Goal: Use online tool/utility: Utilize a website feature to perform a specific function

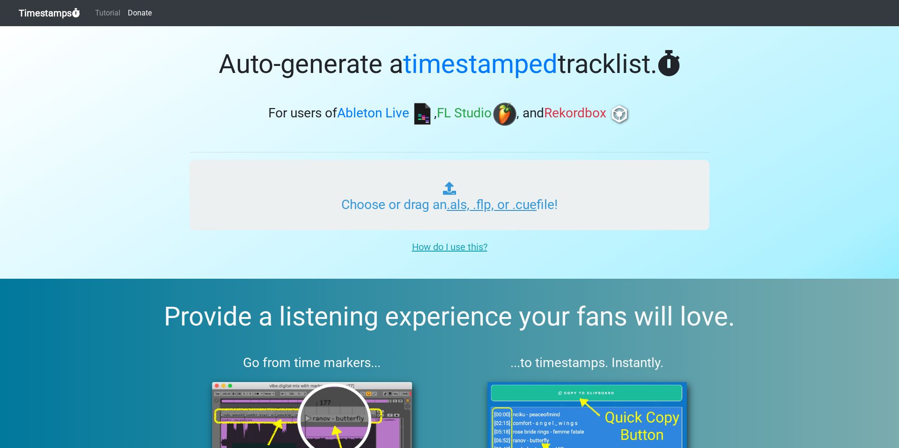
type input "C:\fakepath\Indian Spirit Mix 1.als"
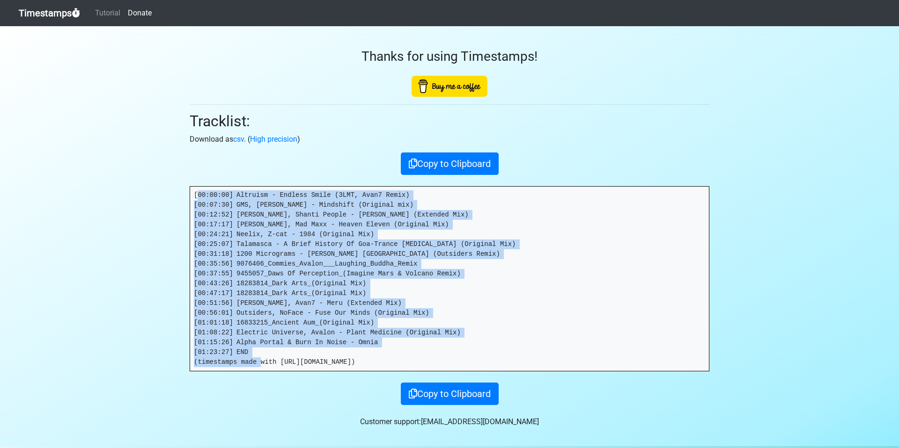
drag, startPoint x: 196, startPoint y: 195, endPoint x: 538, endPoint y: 301, distance: 358.4
click at [481, 367] on pre "[00:00:00] Altruism - Endless Smile (3LMT, Avan7 Remix) [00:07:30] GMS, Ace Ven…" at bounding box center [449, 279] width 519 height 184
copy pre "00:00:00] Altruism - Endless Smile (3LMT, Avan7 Remix) [00:07:30] GMS, Ace Vent…"
click at [465, 155] on button "Copy to Clipboard" at bounding box center [450, 164] width 98 height 22
click at [454, 168] on button "Copied!" at bounding box center [449, 164] width 47 height 22
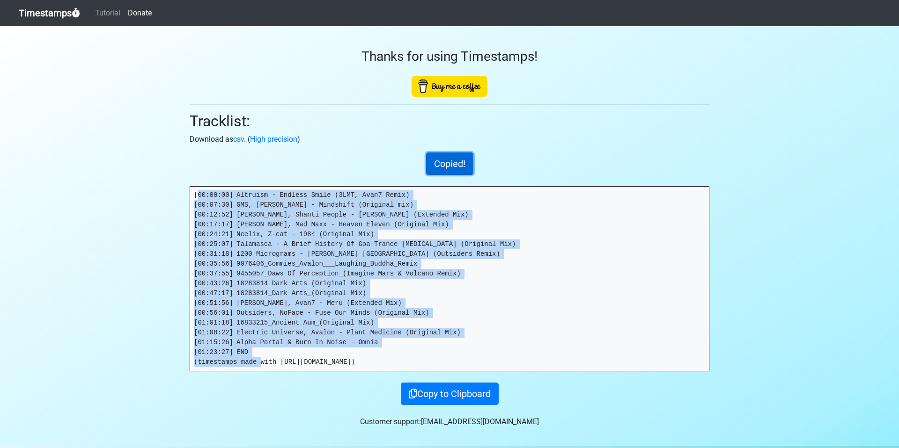
click at [457, 166] on button "Copied!" at bounding box center [449, 164] width 47 height 22
drag, startPoint x: 443, startPoint y: 157, endPoint x: 467, endPoint y: 146, distance: 26.2
click at [444, 157] on button "Copied!" at bounding box center [449, 164] width 47 height 22
click at [449, 172] on button "Copied!" at bounding box center [449, 164] width 47 height 22
drag, startPoint x: 446, startPoint y: 161, endPoint x: 453, endPoint y: 155, distance: 9.3
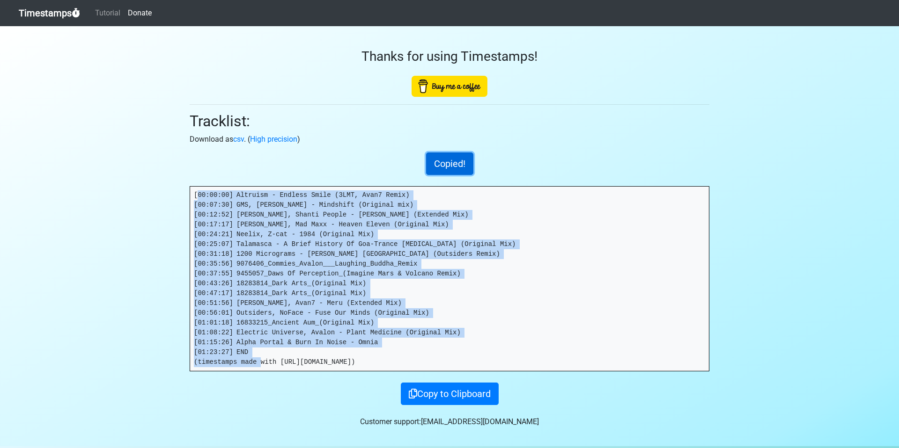
click at [447, 161] on button "Copied!" at bounding box center [449, 164] width 47 height 22
click at [453, 157] on button "Copied!" at bounding box center [449, 164] width 47 height 22
drag, startPoint x: 447, startPoint y: 160, endPoint x: 485, endPoint y: 138, distance: 43.6
click at [447, 160] on button "Copied!" at bounding box center [449, 164] width 47 height 22
drag, startPoint x: 448, startPoint y: 157, endPoint x: 554, endPoint y: 115, distance: 113.7
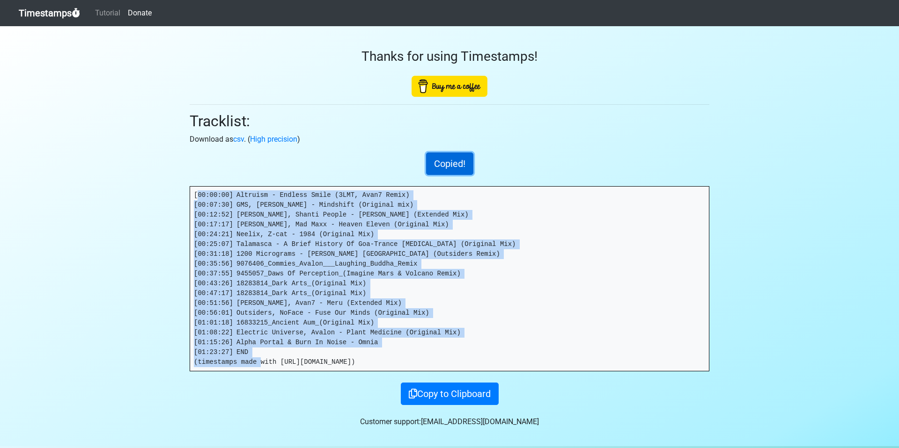
click at [448, 157] on button "Copied!" at bounding box center [449, 164] width 47 height 22
drag, startPoint x: 459, startPoint y: 161, endPoint x: 790, endPoint y: 1, distance: 368.0
click at [461, 161] on button "Copied!" at bounding box center [449, 164] width 47 height 22
click at [435, 160] on button "Copied!" at bounding box center [449, 164] width 47 height 22
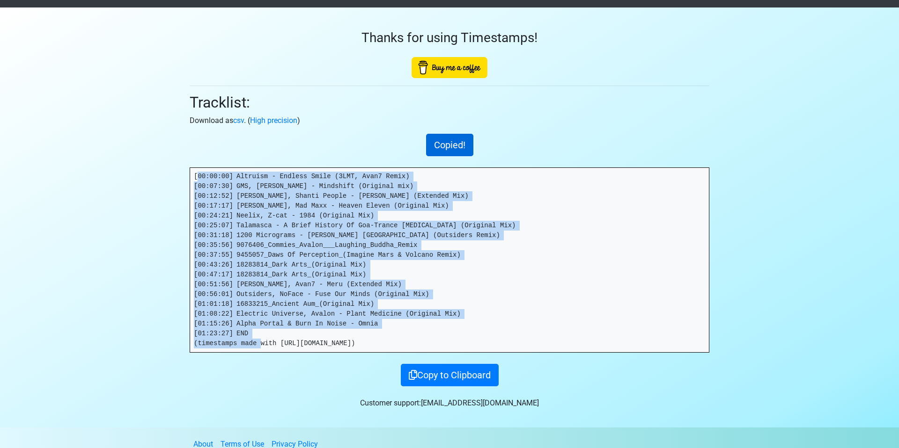
scroll to position [15, 0]
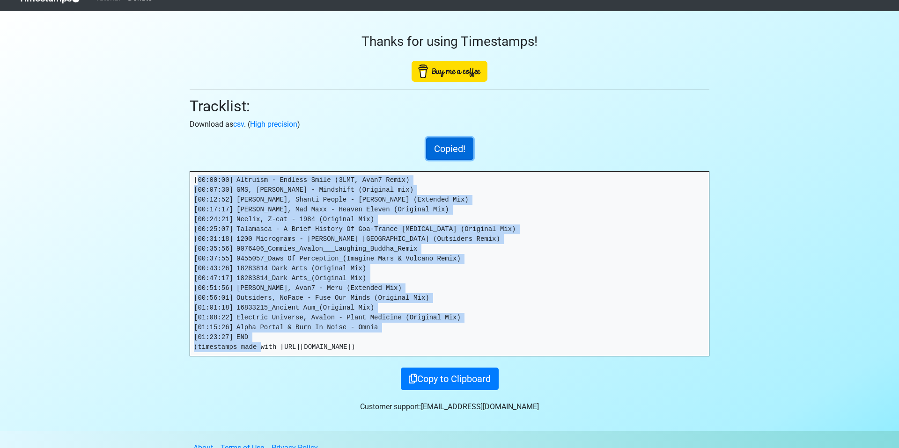
click at [460, 149] on button "Copied!" at bounding box center [449, 149] width 47 height 22
click at [470, 389] on button "Copy to Clipboard" at bounding box center [450, 379] width 98 height 22
click at [468, 382] on button "Copied!" at bounding box center [449, 379] width 47 height 22
click at [448, 153] on button "Copied!" at bounding box center [449, 149] width 47 height 22
click at [461, 150] on button "Copied!" at bounding box center [449, 149] width 47 height 22
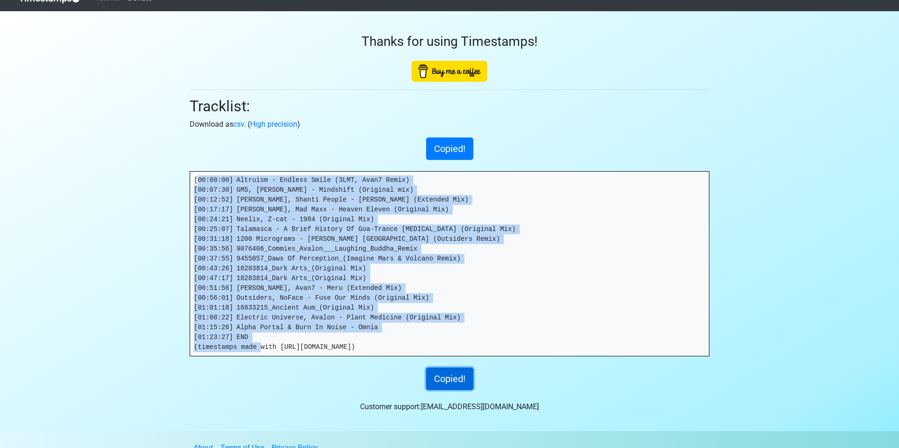
click at [456, 373] on button "Copied!" at bounding box center [449, 379] width 47 height 22
